Goal: Check status: Check status

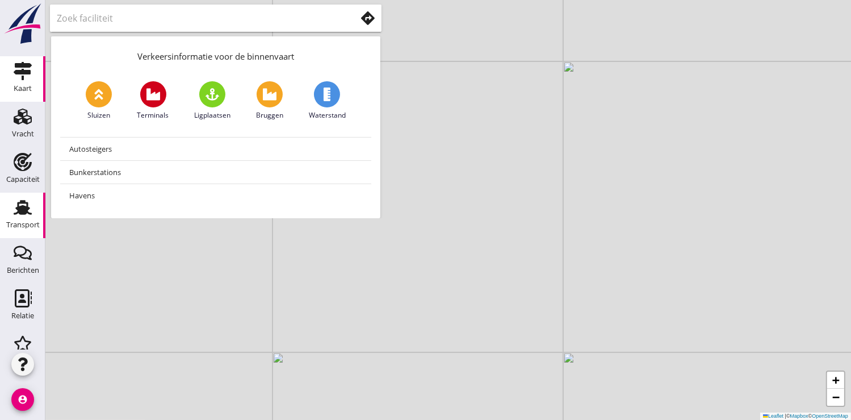
click at [9, 213] on div "Transport" at bounding box center [22, 207] width 27 height 18
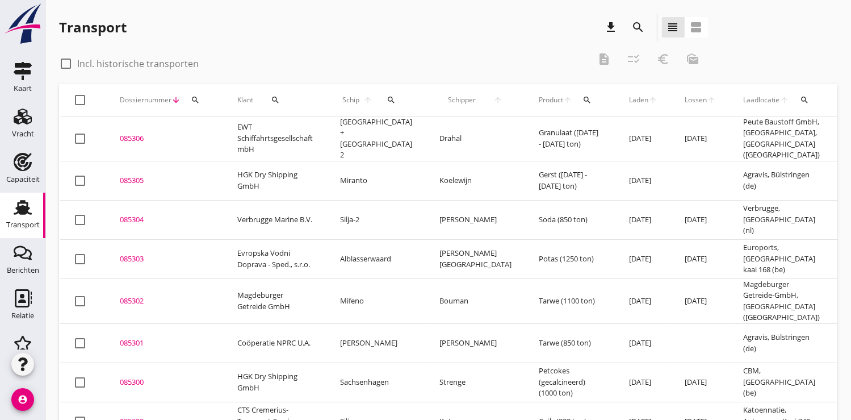
click at [198, 99] on icon "search" at bounding box center [195, 99] width 9 height 9
click at [207, 131] on input "Zoeken op dossiernummer..." at bounding box center [248, 133] width 118 height 18
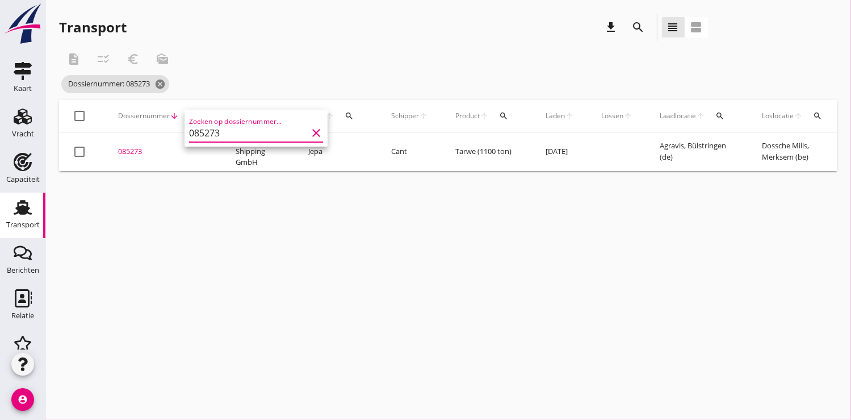
type input "085273"
click at [129, 150] on div "085273" at bounding box center [163, 151] width 90 height 11
